Goal: Transaction & Acquisition: Purchase product/service

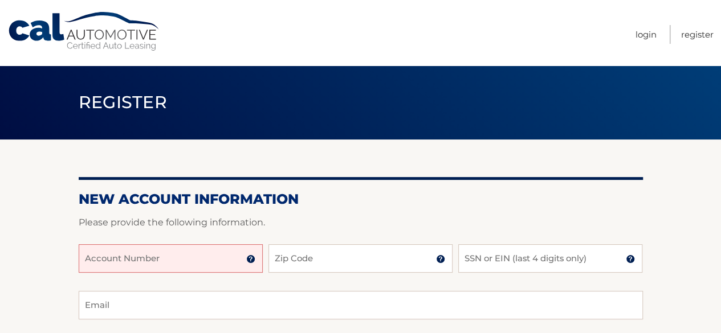
click at [87, 258] on input "Account Number" at bounding box center [171, 259] width 184 height 29
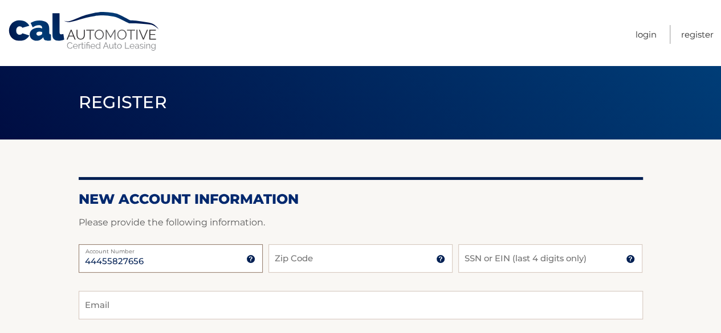
type input "44455827656"
click at [278, 260] on input "Zip Code" at bounding box center [360, 259] width 184 height 29
type input "07728"
click at [464, 266] on input "SSN or EIN (last 4 digits only)" at bounding box center [550, 259] width 184 height 29
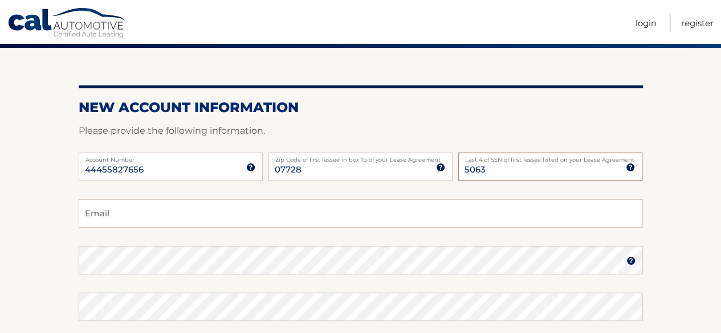
scroll to position [104, 0]
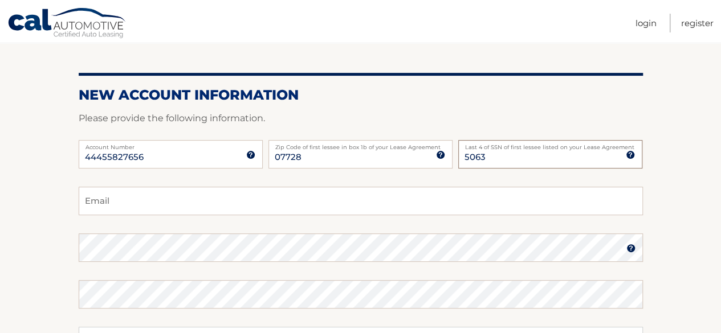
type input "5063"
click at [86, 203] on input "Email" at bounding box center [361, 201] width 564 height 29
type input "wendycray@gmail.com"
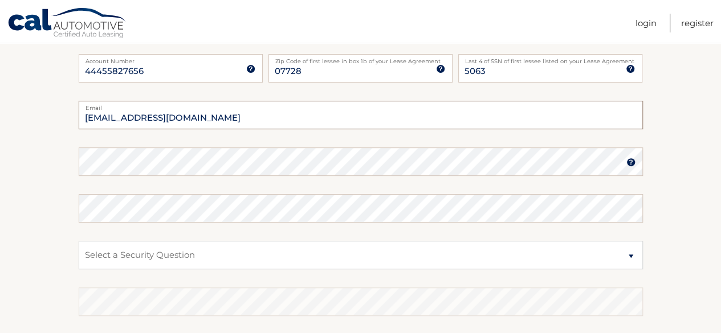
scroll to position [179, 0]
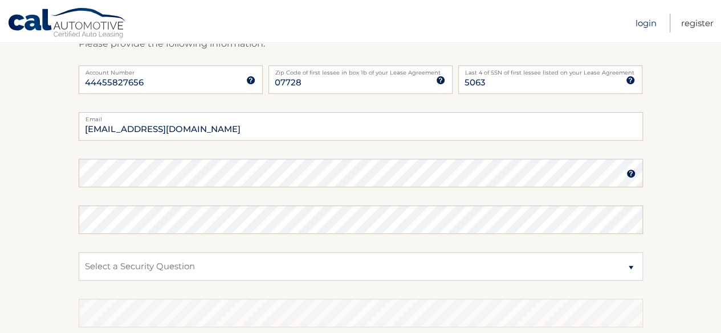
click at [645, 23] on link "Login" at bounding box center [646, 23] width 21 height 19
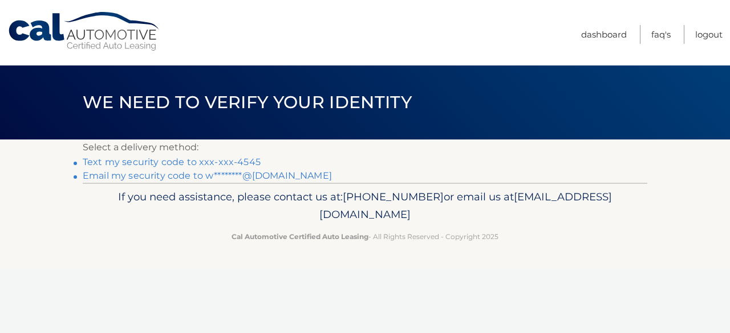
click at [243, 166] on link "Text my security code to xxx-xxx-4545" at bounding box center [172, 162] width 178 height 11
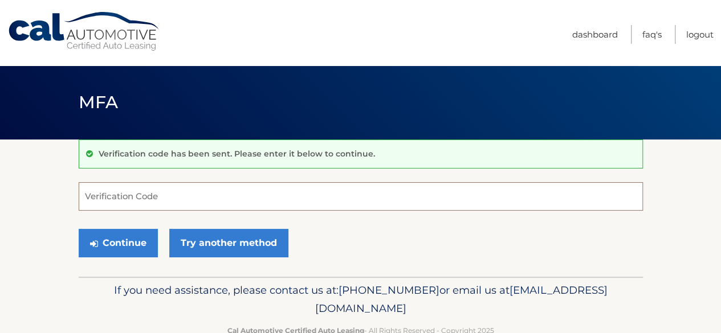
click at [87, 195] on input "Verification Code" at bounding box center [361, 196] width 564 height 29
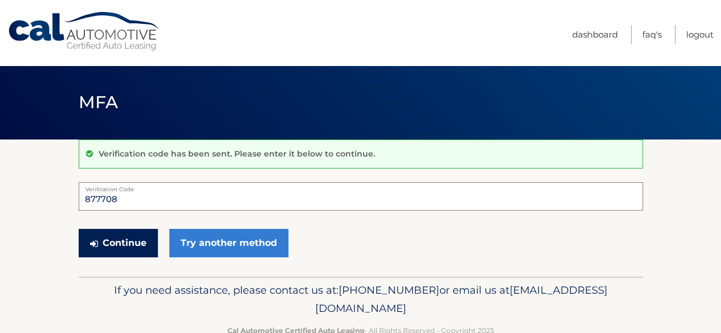
type input "877708"
click at [125, 242] on button "Continue" at bounding box center [118, 243] width 79 height 29
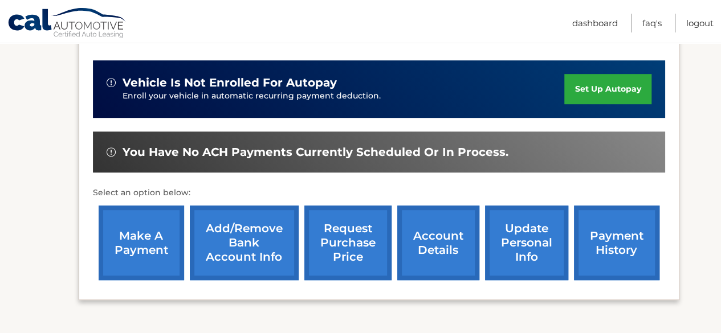
scroll to position [268, 0]
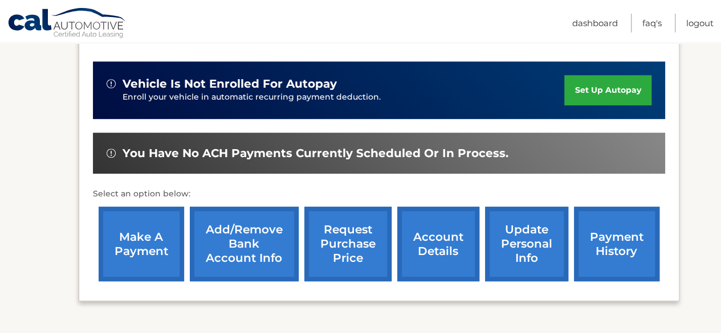
drag, startPoint x: 0, startPoint y: 0, endPoint x: 125, endPoint y: 242, distance: 272.3
click at [125, 242] on link "make a payment" at bounding box center [142, 244] width 86 height 75
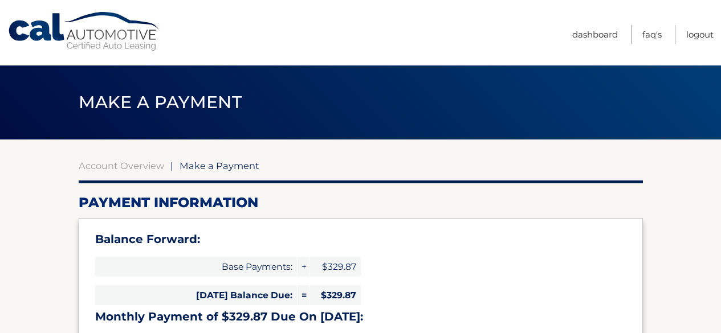
select select "OWU3OGM2OGMtODE5OS00ZjIyLWJjMGUtOTU3OWIxNjY0ZDRi"
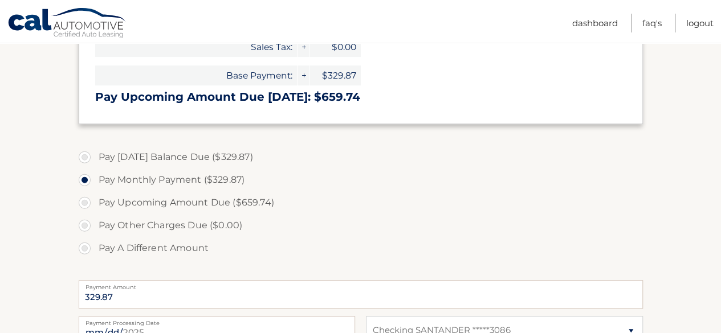
scroll to position [299, 0]
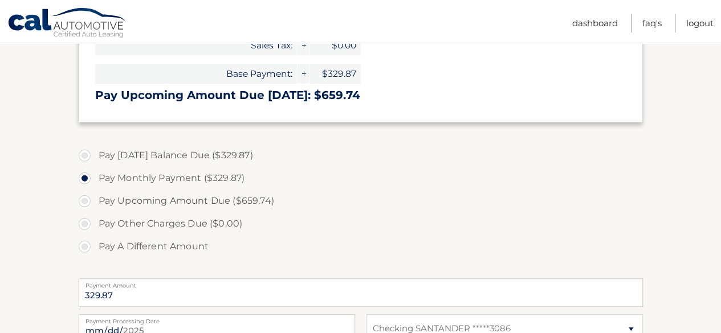
click at [84, 152] on label "Pay Today's Balance Due ($329.87)" at bounding box center [361, 155] width 564 height 23
click at [84, 152] on input "Pay Today's Balance Due ($329.87)" at bounding box center [88, 153] width 11 height 18
radio input "true"
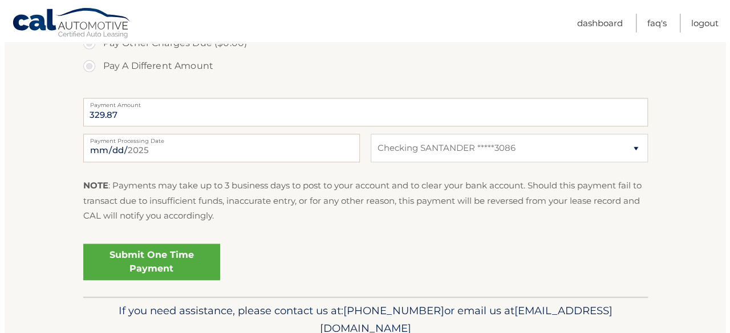
scroll to position [488, 0]
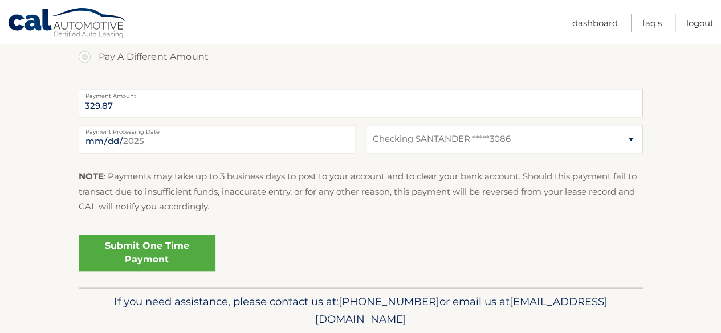
click at [146, 247] on link "Submit One Time Payment" at bounding box center [147, 253] width 137 height 36
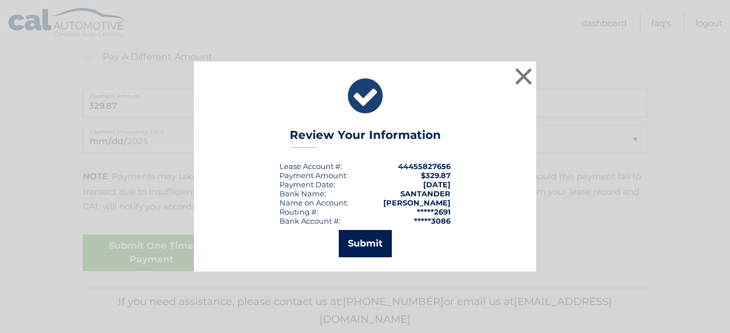
click at [363, 244] on button "Submit" at bounding box center [365, 243] width 53 height 27
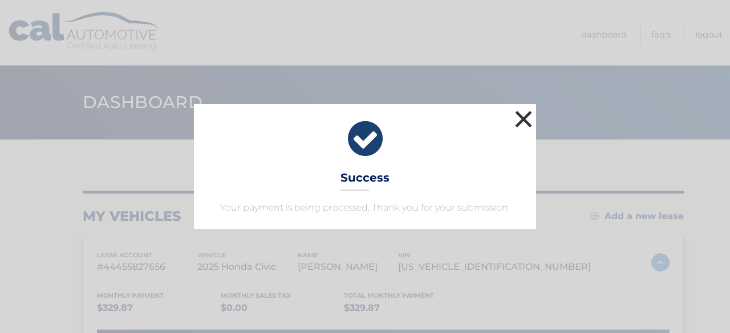
click at [524, 115] on button "×" at bounding box center [523, 119] width 23 height 23
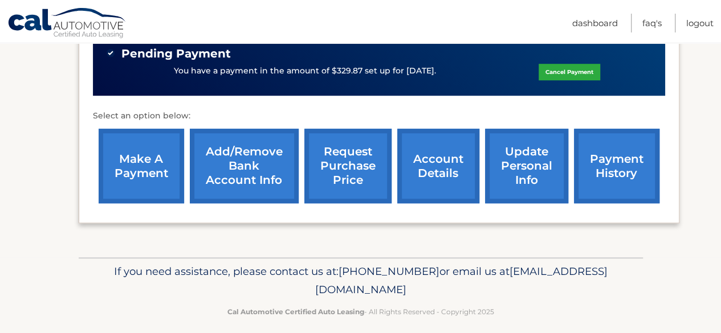
scroll to position [369, 0]
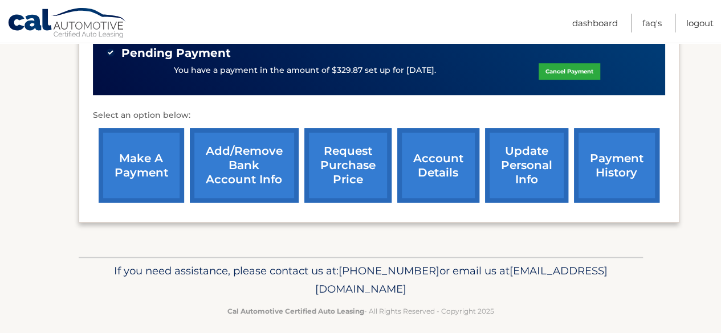
click at [604, 164] on link "payment history" at bounding box center [617, 165] width 86 height 75
